Goal: Transaction & Acquisition: Purchase product/service

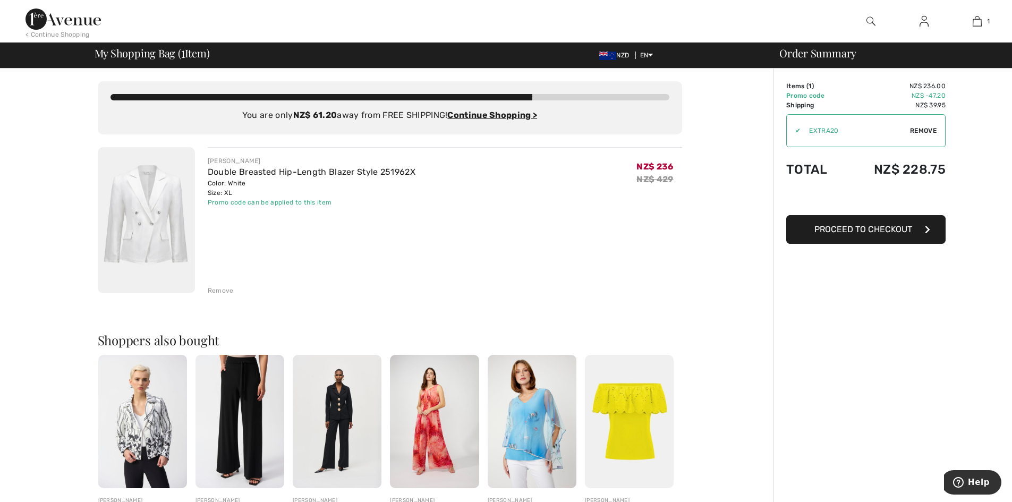
click at [646, 50] on div "My Shopping Bag ( 1 Item) NZD EN English Français" at bounding box center [387, 55] width 584 height 15
click at [619, 56] on span "NZD" at bounding box center [616, 55] width 34 height 7
click at [499, 117] on ins "Continue Shopping >" at bounding box center [492, 115] width 90 height 10
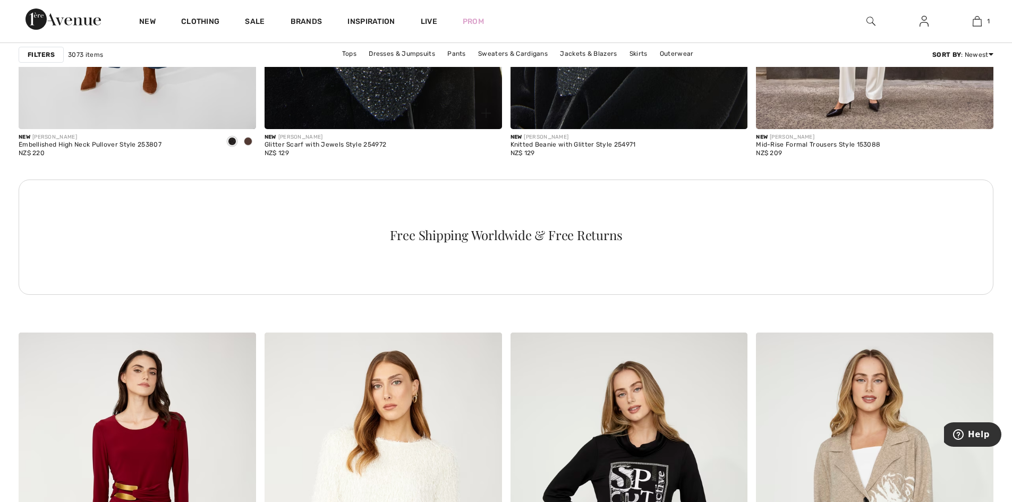
scroll to position [1647, 0]
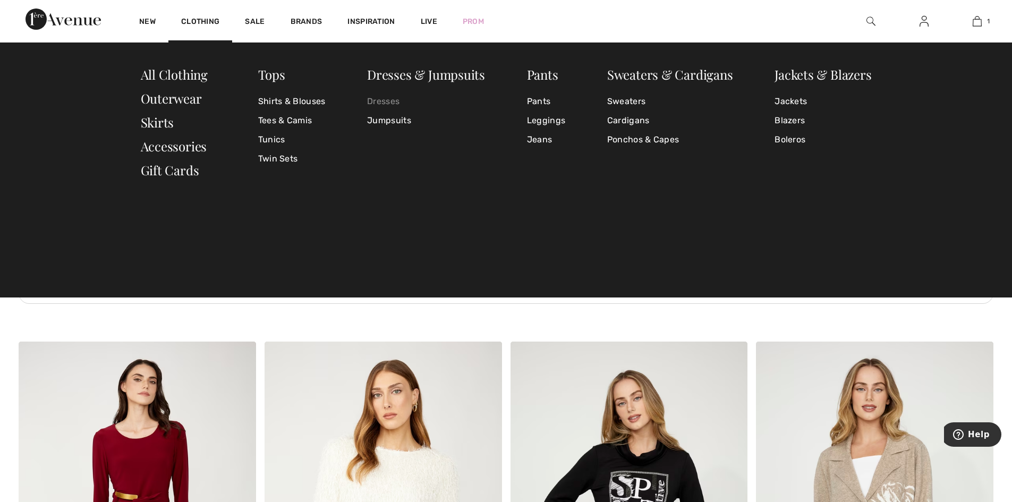
click at [381, 99] on link "Dresses" at bounding box center [426, 101] width 118 height 19
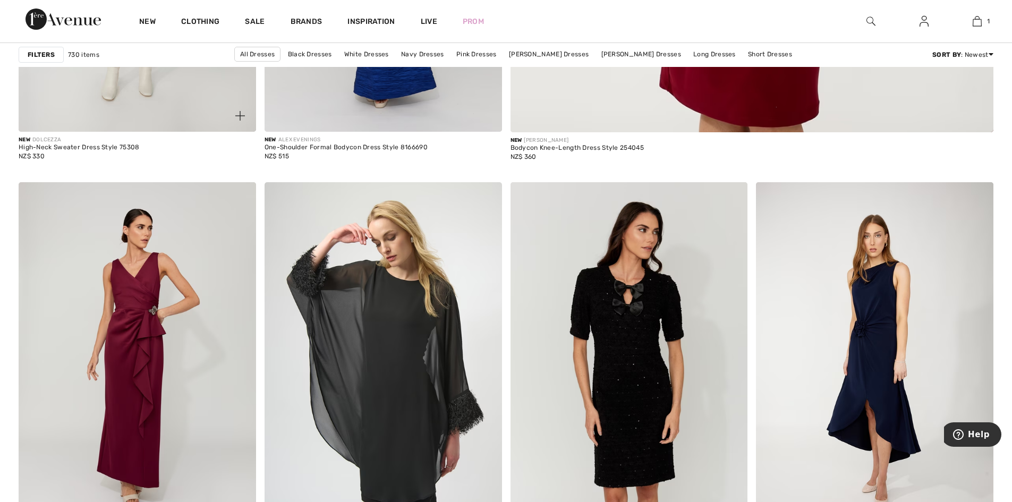
scroll to position [850, 0]
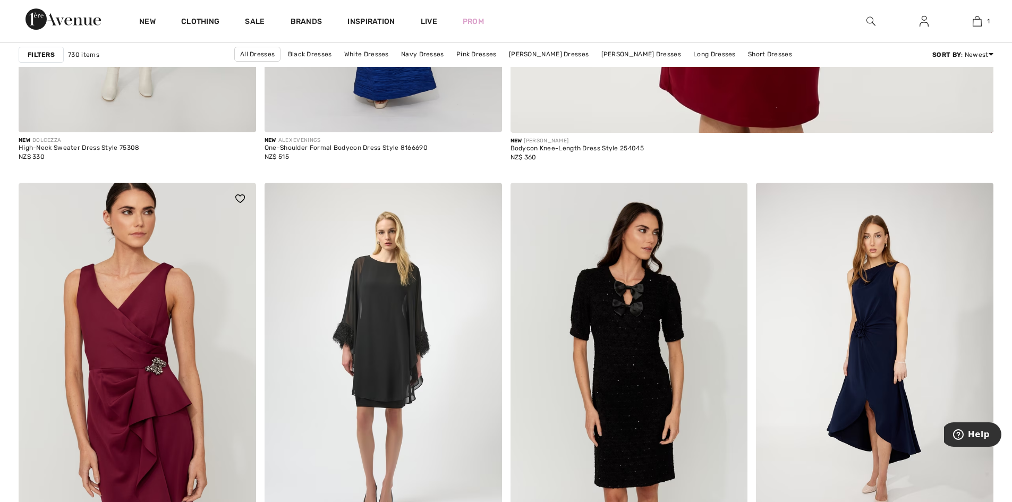
click at [175, 358] on img at bounding box center [137, 361] width 237 height 356
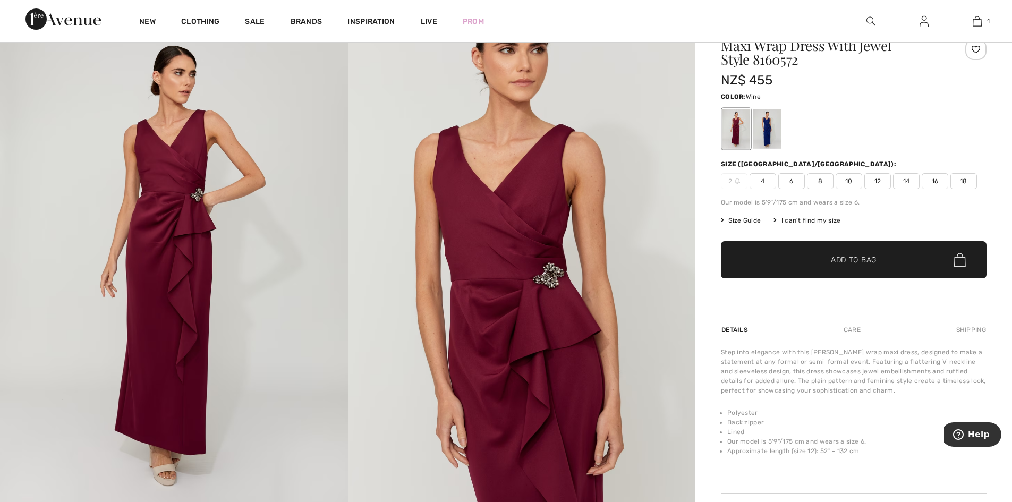
scroll to position [106, 0]
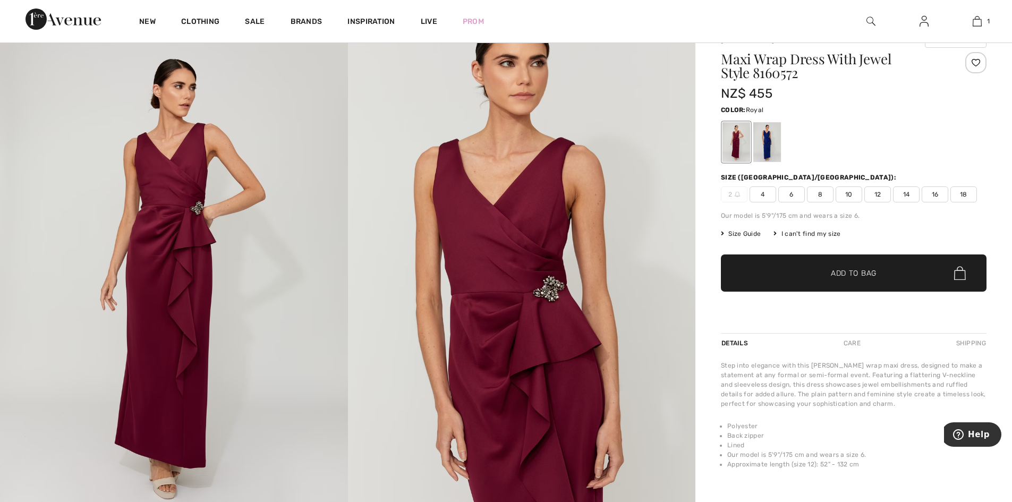
click at [764, 142] on div at bounding box center [767, 142] width 28 height 40
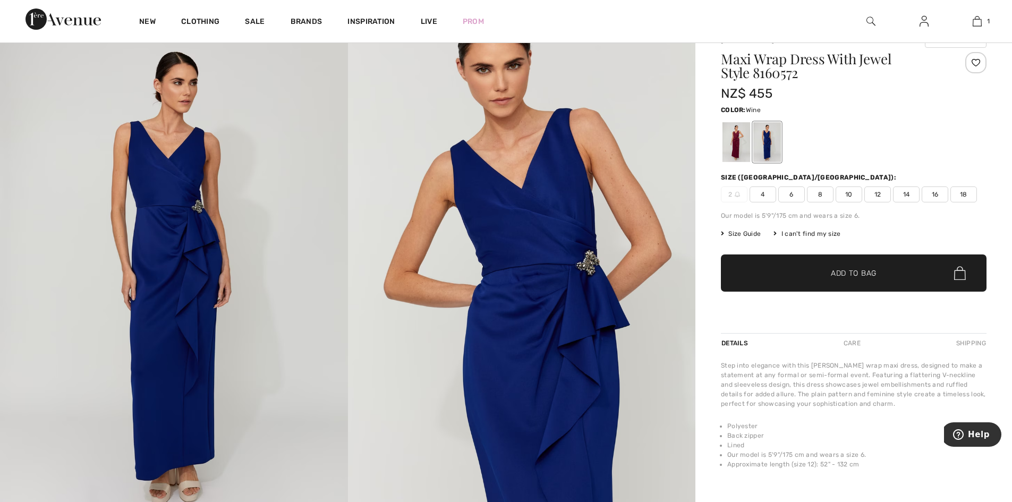
click at [739, 148] on div at bounding box center [736, 142] width 28 height 40
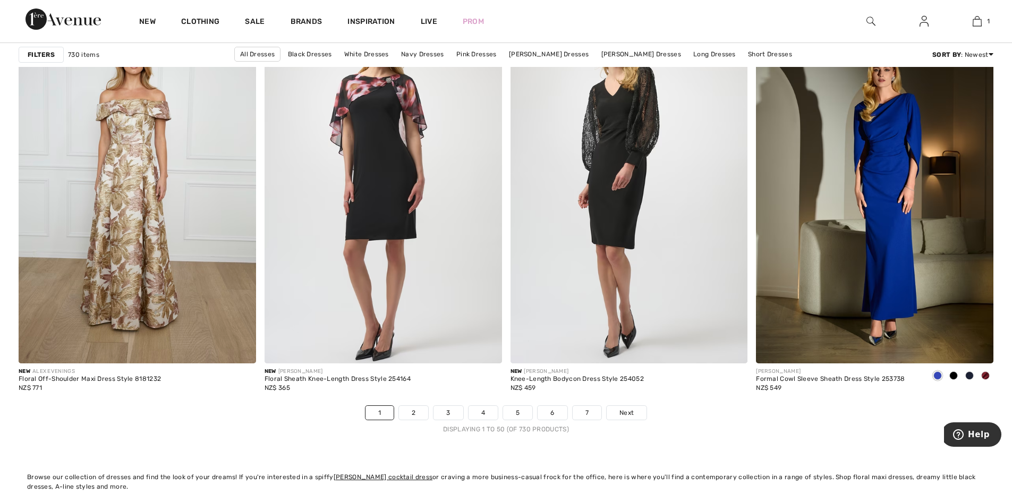
scroll to position [6002, 0]
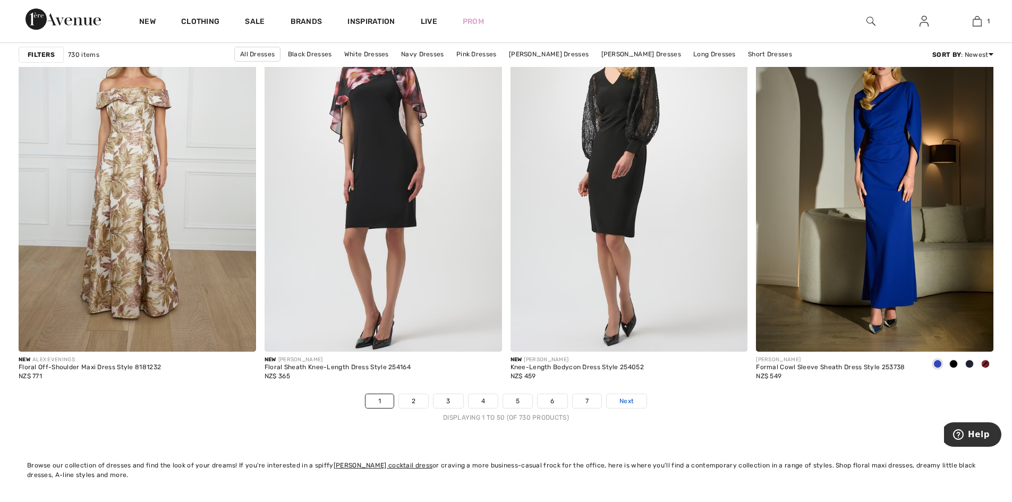
click at [634, 403] on link "Next" at bounding box center [627, 401] width 40 height 14
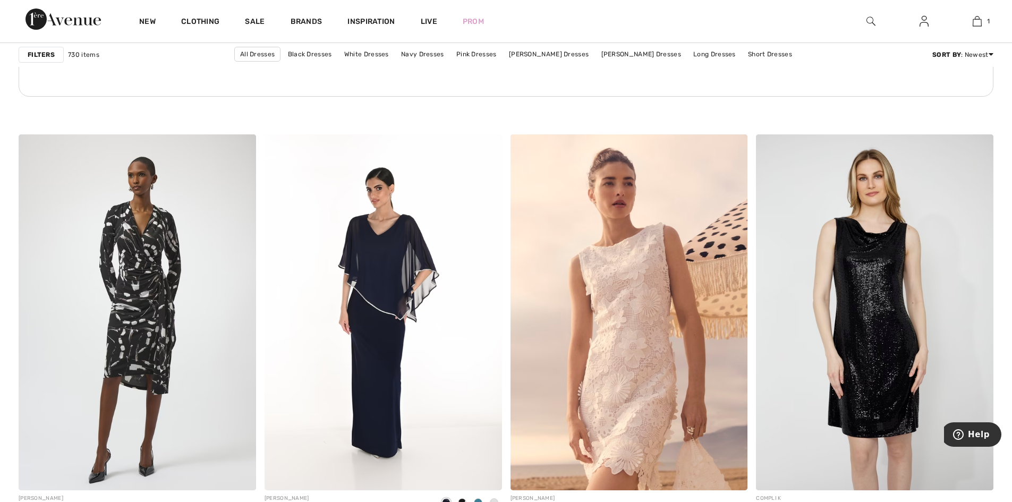
scroll to position [1859, 0]
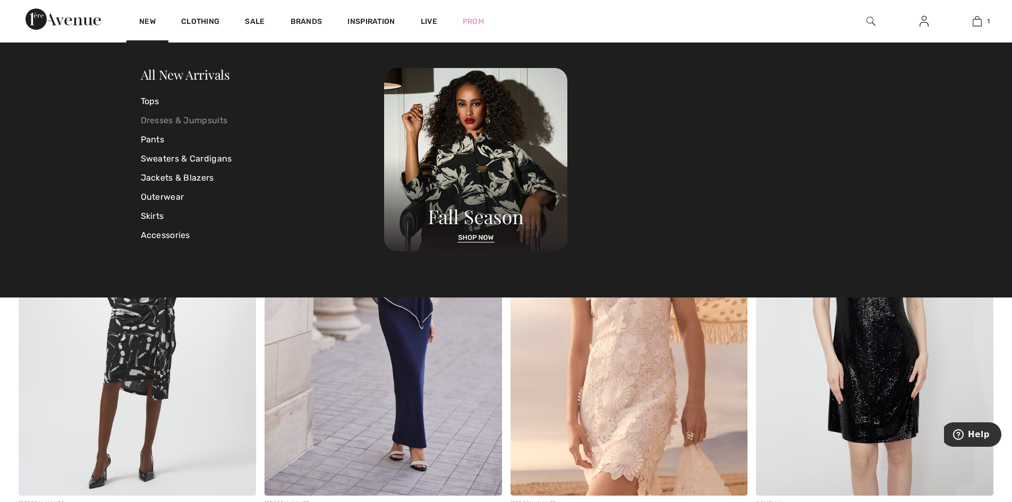
click at [158, 122] on link "Dresses & Jumpsuits" at bounding box center [263, 120] width 244 height 19
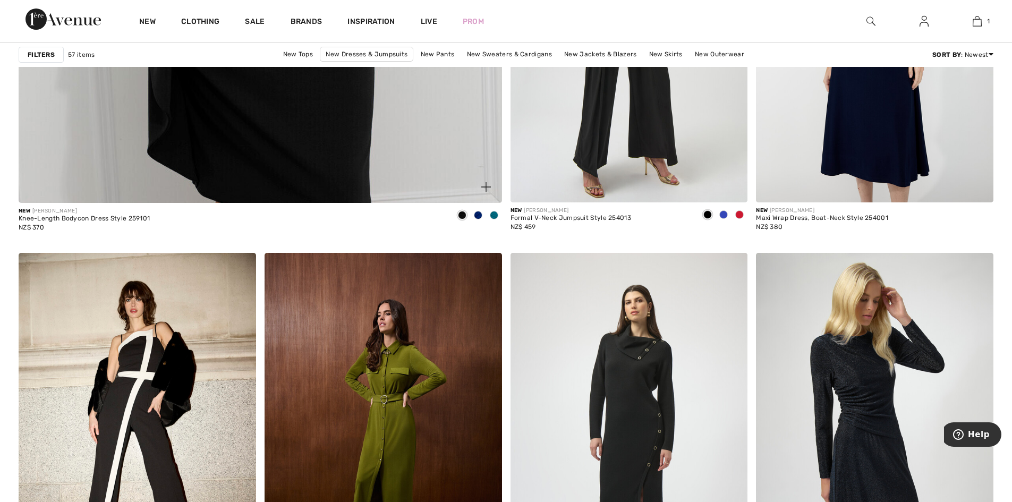
scroll to position [3877, 0]
